Goal: Transaction & Acquisition: Purchase product/service

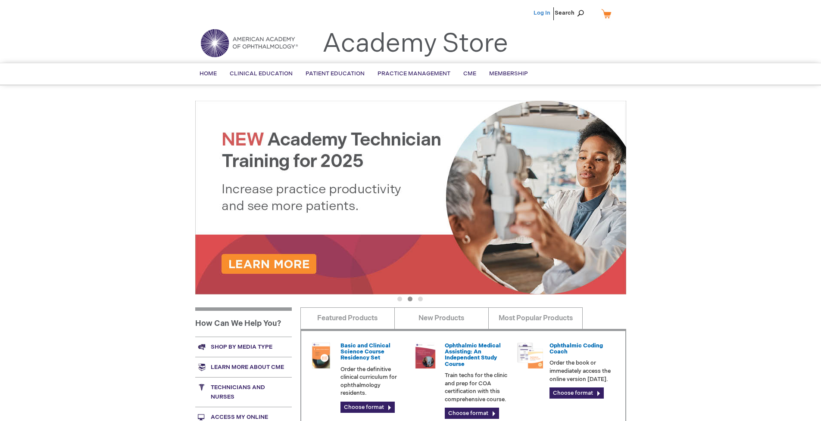
click at [543, 13] on link "Log In" at bounding box center [542, 12] width 17 height 7
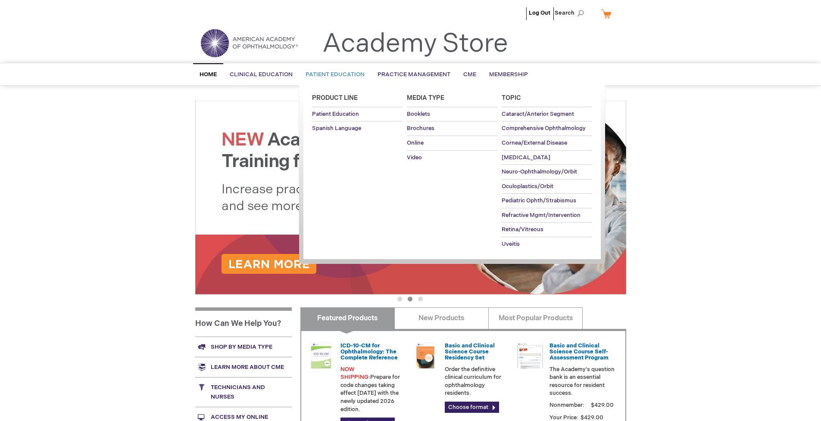
click at [333, 75] on span "Patient Education" at bounding box center [335, 74] width 59 height 7
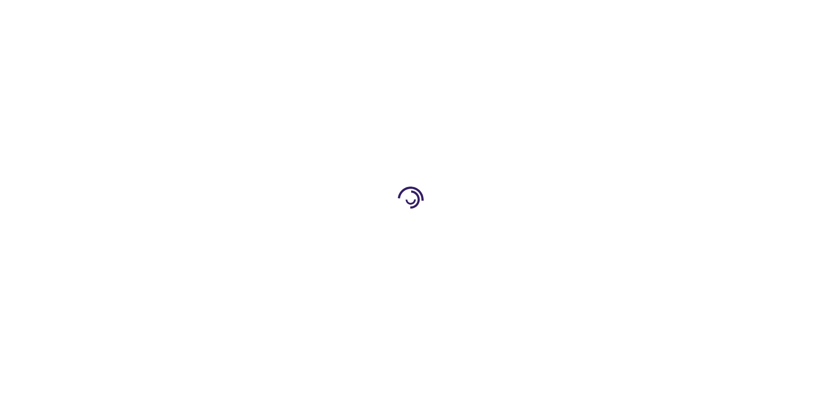
click at [543, 234] on span "Add to Cart" at bounding box center [538, 233] width 35 height 8
